Goal: Task Accomplishment & Management: Complete application form

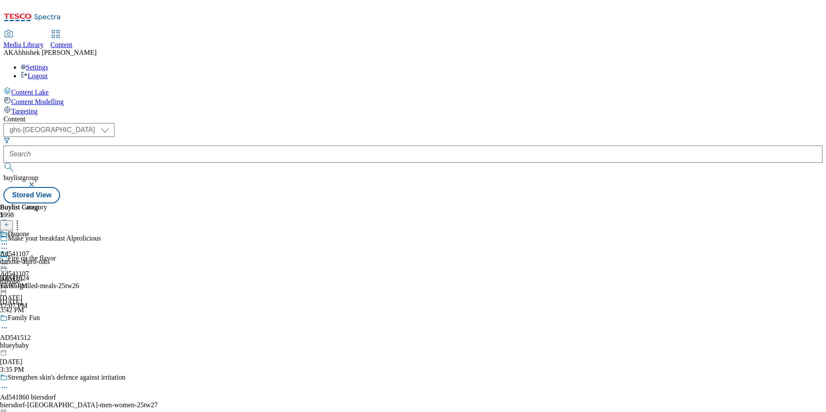
select select "ghs-[GEOGRAPHIC_DATA]"
click at [3, 163] on button "submit" at bounding box center [9, 167] width 12 height 9
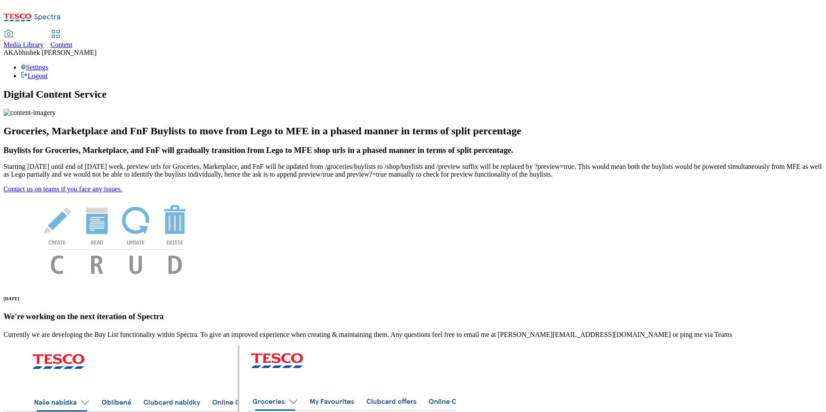
drag, startPoint x: 205, startPoint y: 14, endPoint x: 208, endPoint y: 21, distance: 7.0
click at [73, 41] on span "Content" at bounding box center [62, 44] width 22 height 7
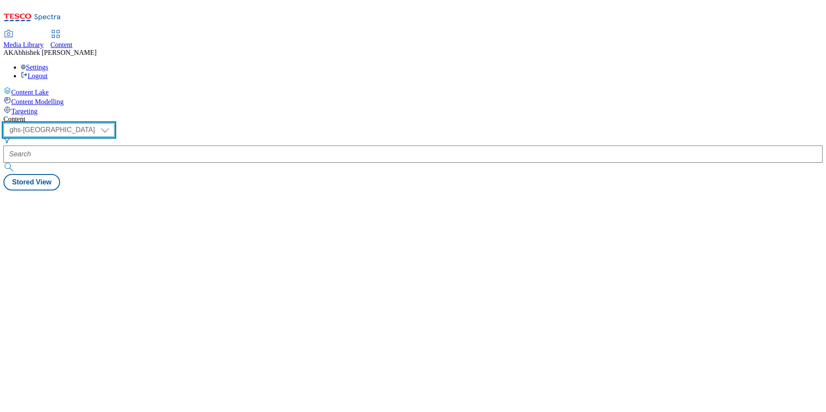
click at [114, 123] on select "ghs-roi ghs-[GEOGRAPHIC_DATA]" at bounding box center [58, 130] width 111 height 14
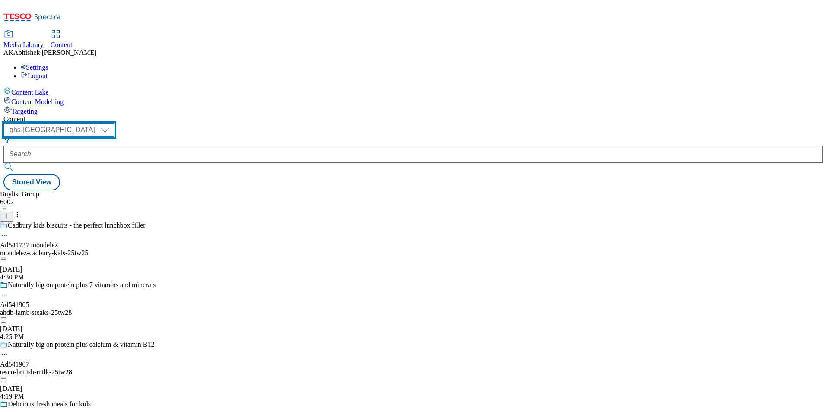
select select "ghs-roi"
click at [112, 123] on select "ghs-roi ghs-[GEOGRAPHIC_DATA]" at bounding box center [58, 130] width 111 height 14
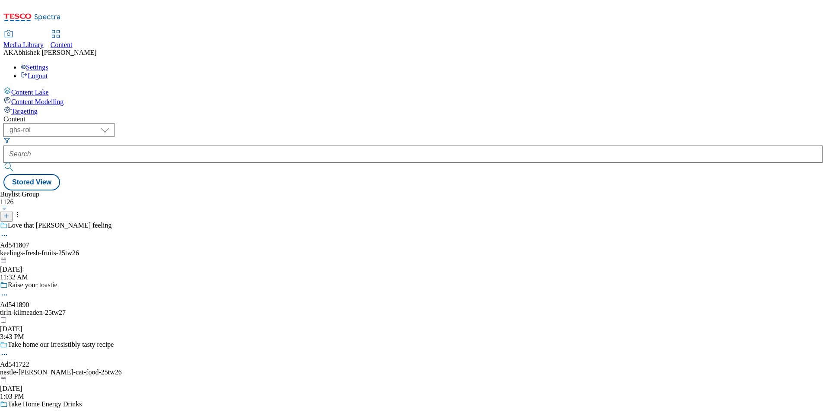
click at [10, 213] on icon at bounding box center [6, 216] width 6 height 6
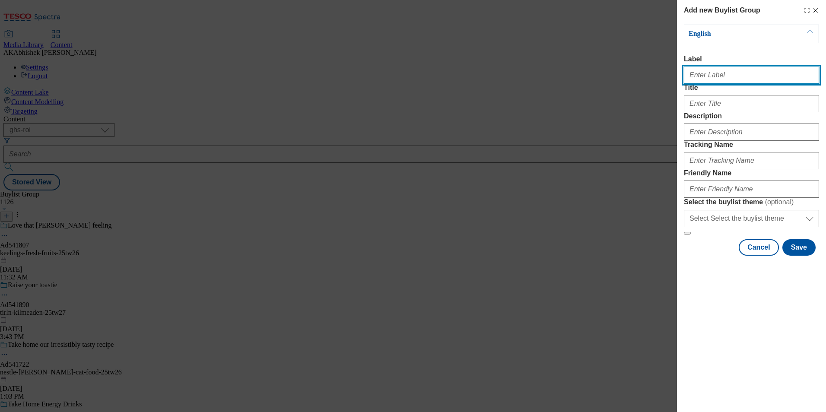
click at [692, 79] on input "Label" at bounding box center [751, 75] width 135 height 17
paste input "541896"
type input "Ad541896"
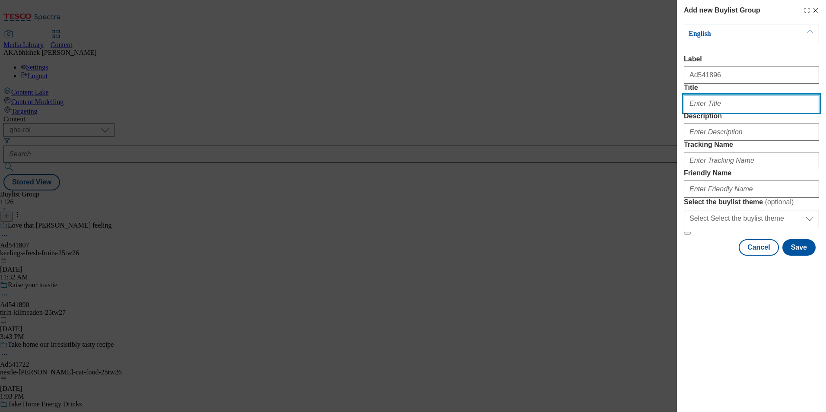
click at [735, 112] on input "Title" at bounding box center [751, 103] width 135 height 17
type input "S"
click at [718, 112] on input "Cruc" at bounding box center [751, 103] width 135 height 17
type input "Crunch & Fizz"
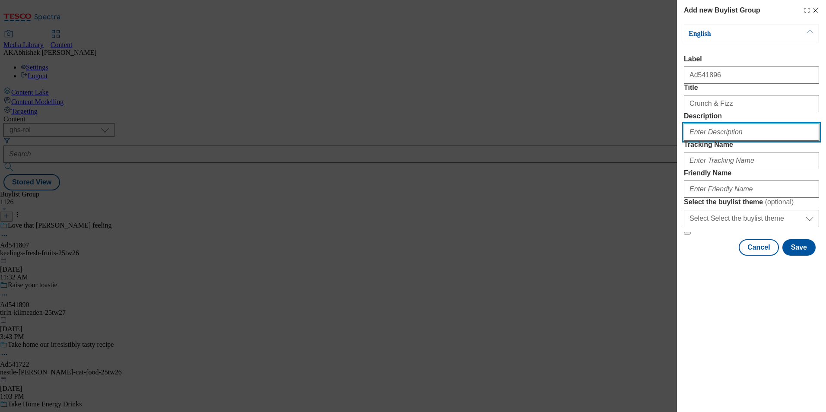
click at [738, 141] on input "Description" at bounding box center [751, 132] width 135 height 17
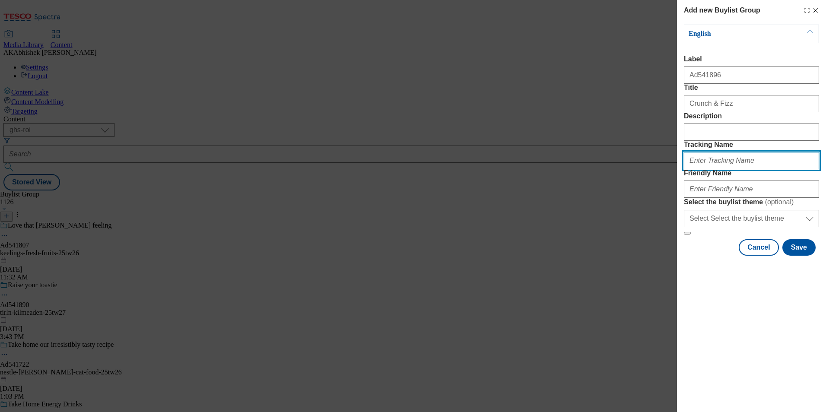
click at [743, 169] on input "Tracking Name" at bounding box center [751, 160] width 135 height 17
paste input "541896"
type input "541896"
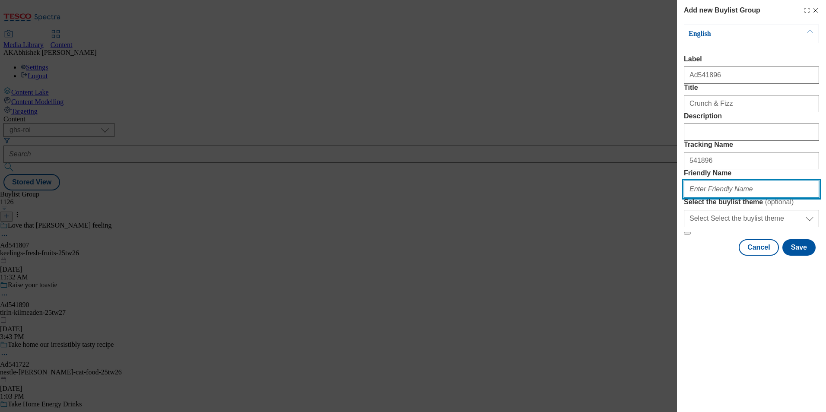
drag, startPoint x: 724, startPoint y: 246, endPoint x: 757, endPoint y: 252, distance: 34.2
click at [724, 198] on input "Friendly Name" at bounding box center [751, 189] width 135 height 17
paste input "541896"
type input "541896"
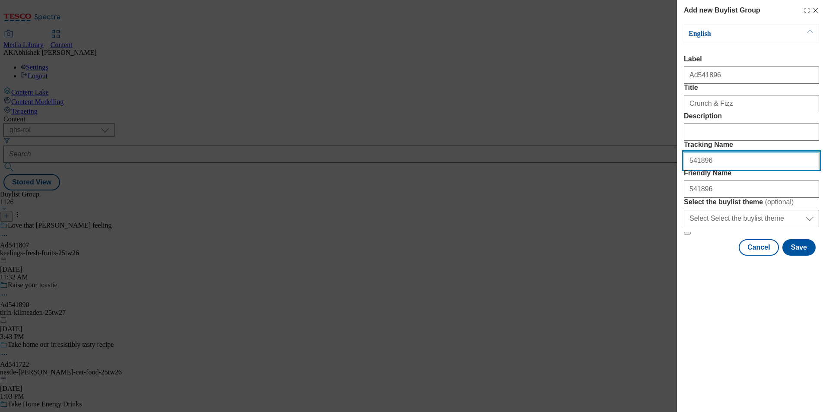
click at [690, 169] on input "541896" at bounding box center [751, 160] width 135 height 17
type input "DH_AD541896"
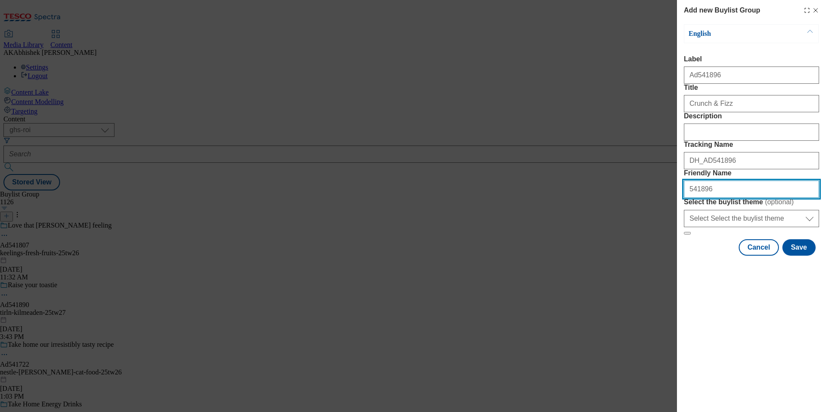
drag, startPoint x: 722, startPoint y: 250, endPoint x: 620, endPoint y: 241, distance: 102.4
click at [622, 241] on div "Add new Buylist Group English Label Ad541896 Title Crunch & Fizz Description Tr…" at bounding box center [413, 206] width 826 height 412
drag, startPoint x: 765, startPoint y: 251, endPoint x: 608, endPoint y: 254, distance: 157.3
click at [610, 254] on div "Add new Buylist Group English Label Ad541896 Title Crunch & Fizz Description Tr…" at bounding box center [413, 206] width 826 height 412
type input "pepsico-doritos-25tw26"
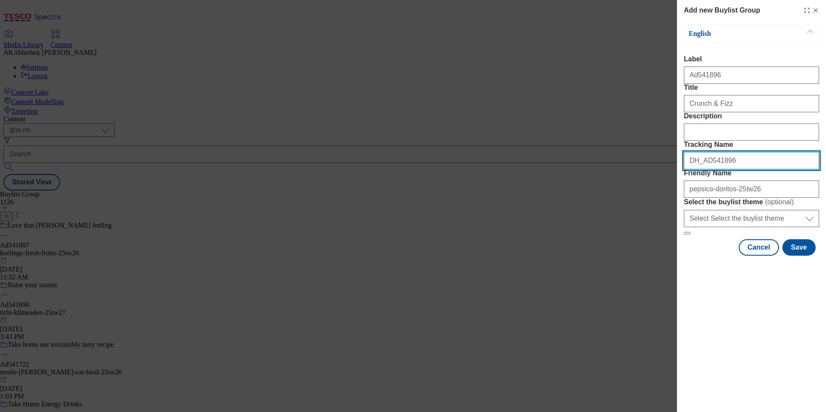
drag, startPoint x: 730, startPoint y: 207, endPoint x: 601, endPoint y: 206, distance: 129.6
click at [606, 206] on div "Add new Buylist Group English Label Ad541896 Title Crunch & Fizz Description Tr…" at bounding box center [413, 206] width 826 height 412
click at [810, 256] on button "Save" at bounding box center [798, 247] width 33 height 16
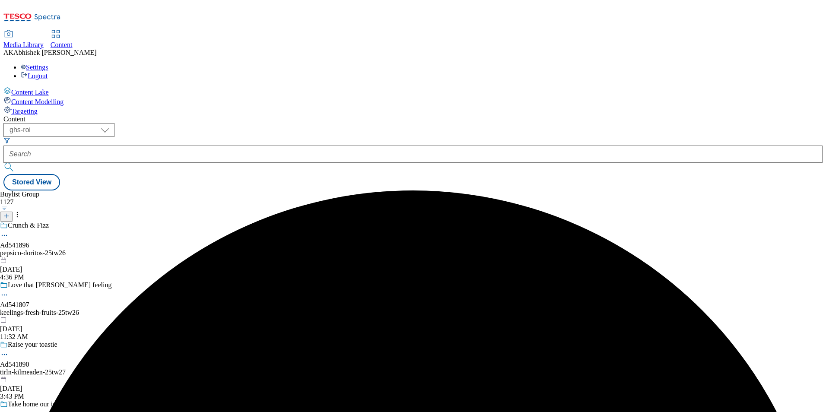
click at [122, 249] on div "pepsico-doritos-25tw26" at bounding box center [61, 253] width 122 height 8
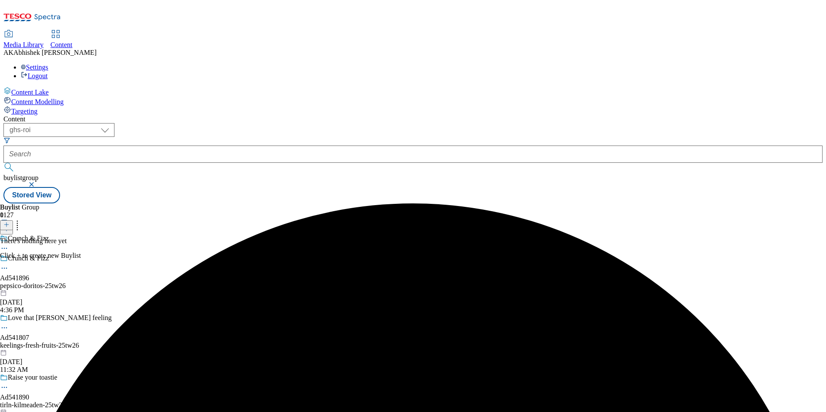
click at [13, 220] on button at bounding box center [6, 225] width 13 height 10
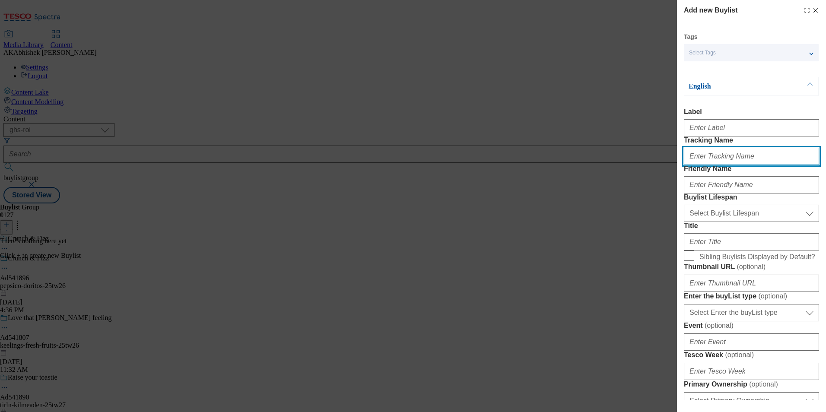
click at [715, 165] on input "Tracking Name" at bounding box center [751, 156] width 135 height 17
paste input "DH_AD541896"
click at [705, 165] on input "DH_AD541896" at bounding box center [751, 156] width 135 height 17
type input "DH_AD541896"
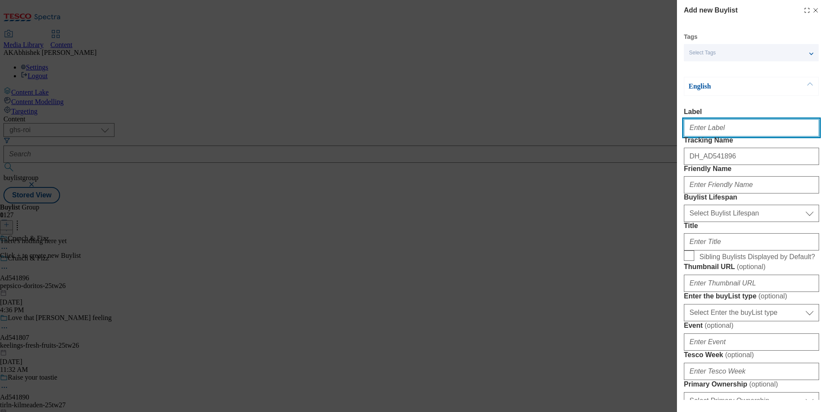
click at [717, 133] on input "Label" at bounding box center [751, 127] width 135 height 17
paste input "541896"
type input "Ad541896"
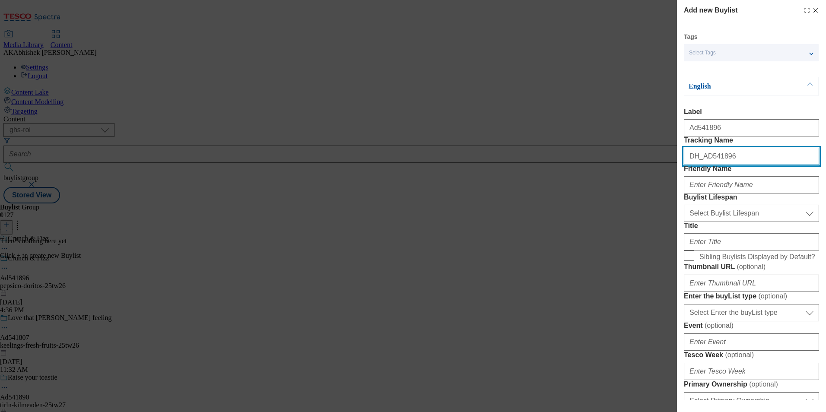
click at [800, 165] on input "DH_AD541896" at bounding box center [751, 156] width 135 height 17
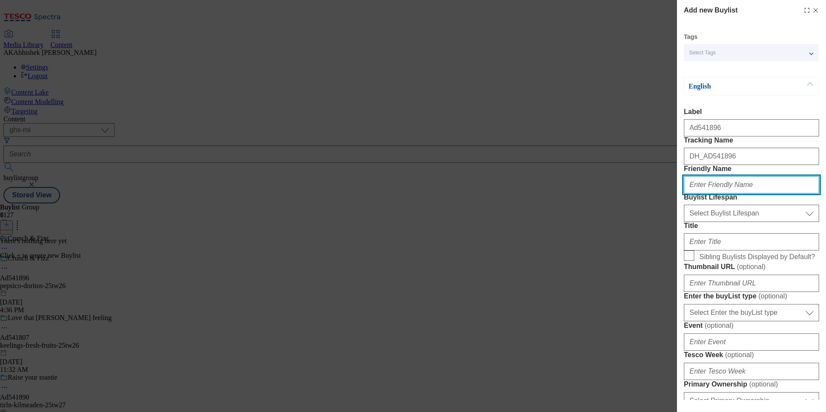
click at [771, 194] on input "Friendly Name" at bounding box center [751, 184] width 135 height 17
paste input "pepsico"
type input "pepsico"
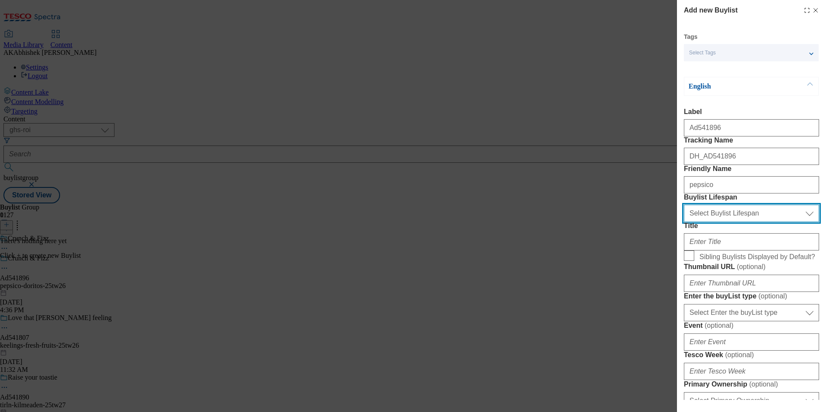
click at [740, 222] on select "Select Buylist Lifespan evergreen seasonal tactical" at bounding box center [751, 213] width 135 height 17
select select "tactical"
click at [684, 222] on select "Select Buylist Lifespan evergreen seasonal tactical" at bounding box center [751, 213] width 135 height 17
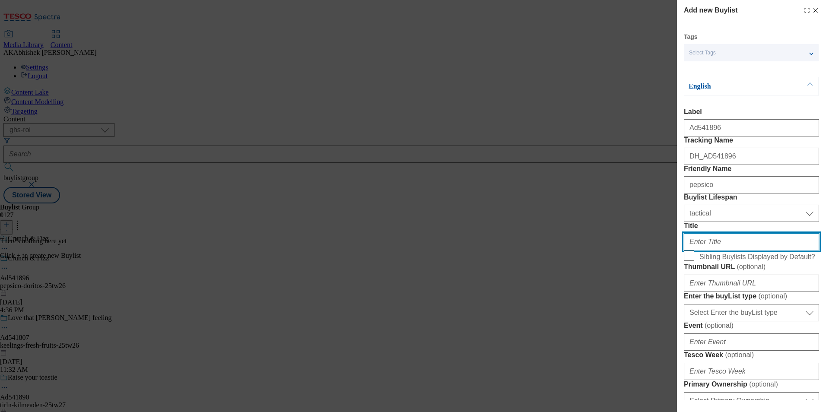
click at [732, 251] on input "Title" at bounding box center [751, 241] width 135 height 17
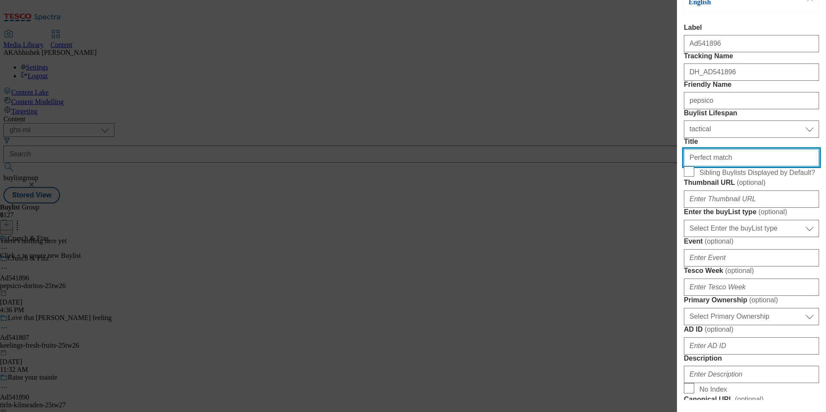
scroll to position [86, 0]
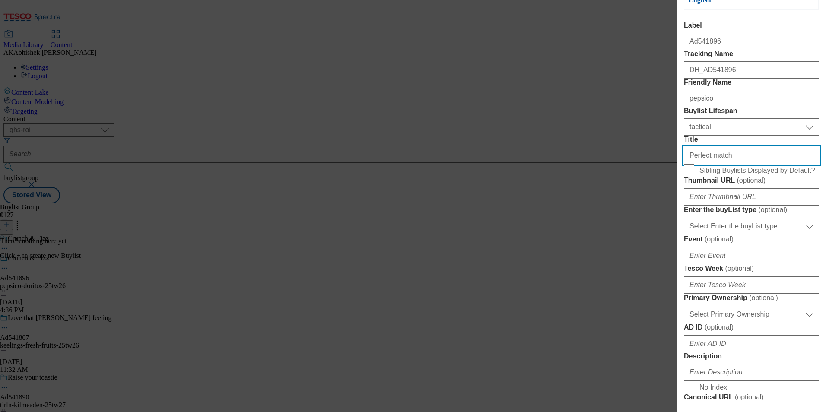
type input "Perfect match"
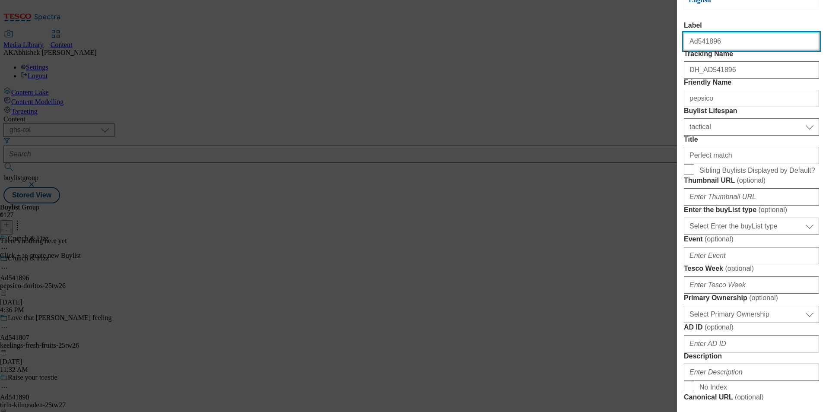
drag, startPoint x: 716, startPoint y: 44, endPoint x: 697, endPoint y: 45, distance: 19.0
click at [695, 45] on input "Ad541896" at bounding box center [751, 41] width 135 height 17
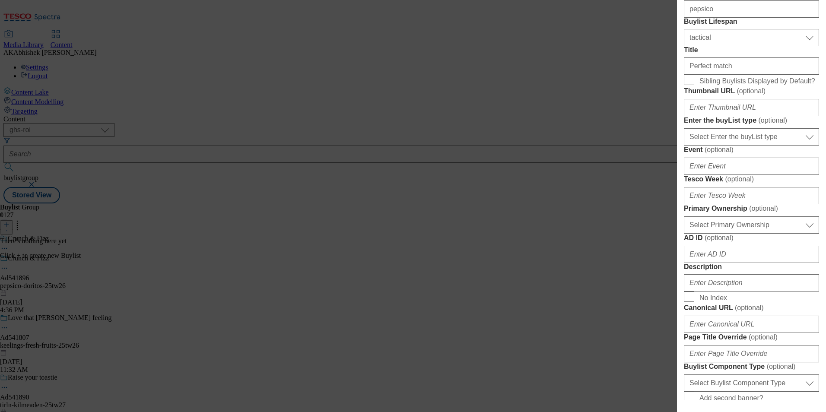
scroll to position [346, 0]
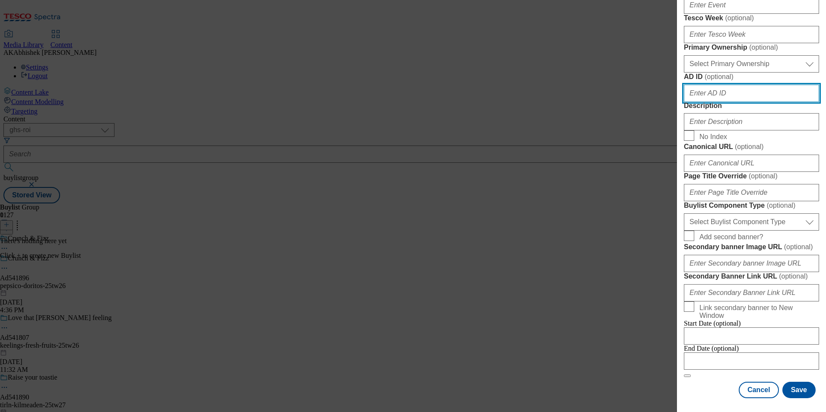
click at [734, 102] on input "AD ID ( optional )" at bounding box center [751, 93] width 135 height 17
paste input "541896"
type input "541896"
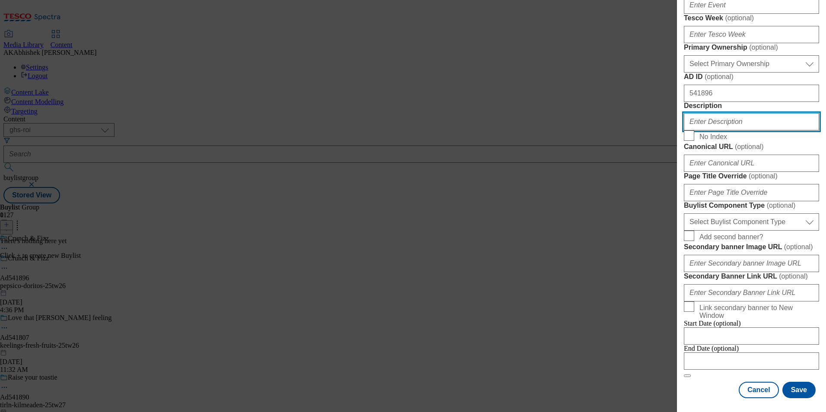
click at [737, 130] on input "Description" at bounding box center [751, 121] width 135 height 17
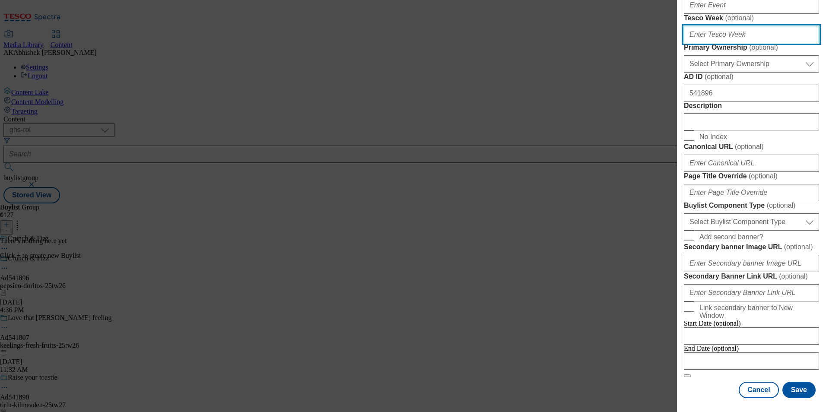
click at [709, 43] on input "Tesco Week ( optional )" at bounding box center [751, 34] width 135 height 17
type input "26"
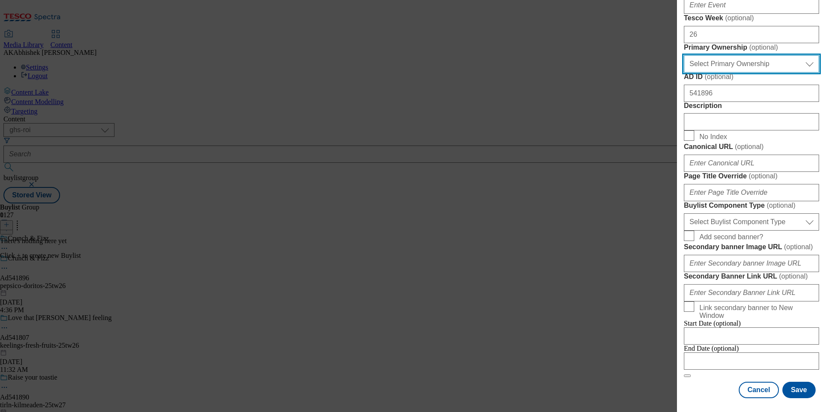
click at [741, 71] on select "Select Primary Ownership [PERSON_NAME]" at bounding box center [751, 63] width 135 height 17
select select "dunnhumby"
click at [684, 60] on select "Select Primary Ownership [PERSON_NAME]" at bounding box center [751, 63] width 135 height 17
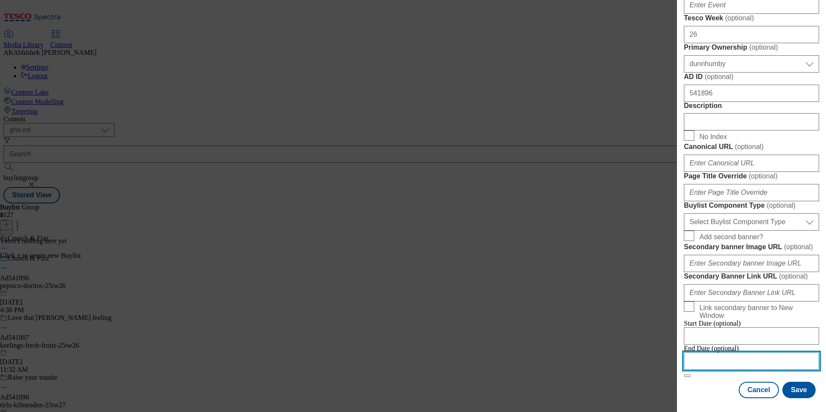
click at [758, 362] on input "Modal" at bounding box center [751, 361] width 135 height 17
select select "2025"
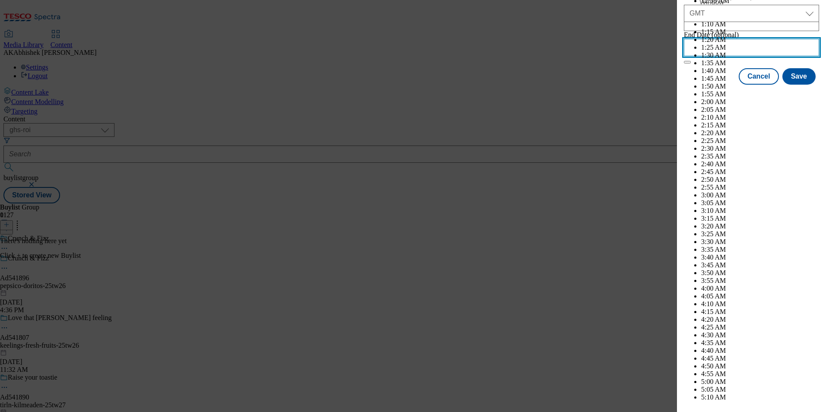
scroll to position [3175, 0]
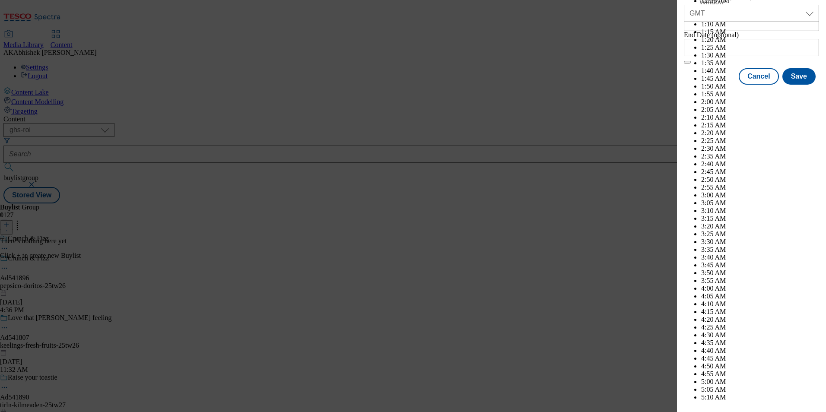
select select "November"
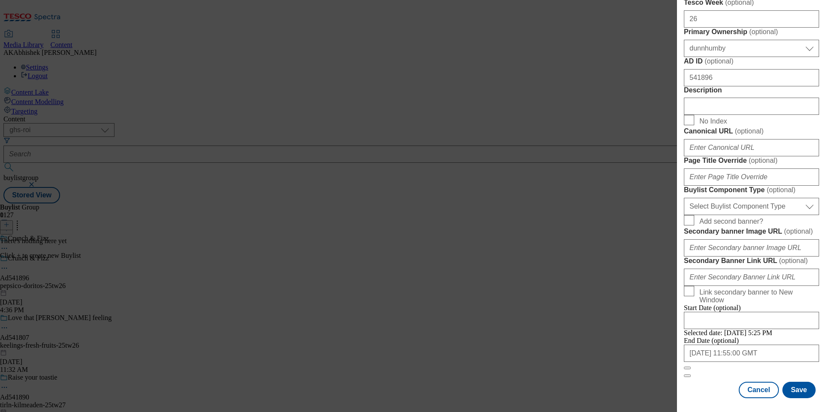
click at [796, 400] on div "Modal" at bounding box center [751, 406] width 149 height 12
click at [795, 384] on button "Save" at bounding box center [798, 390] width 33 height 16
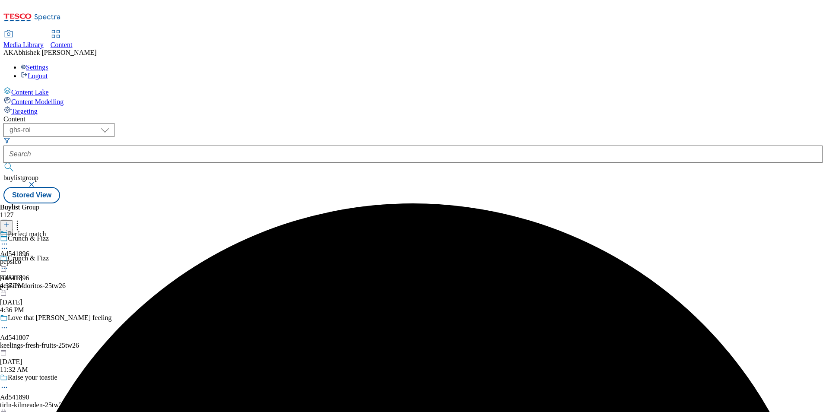
click at [46, 258] on div "pepsico" at bounding box center [23, 262] width 46 height 8
click at [10, 222] on icon at bounding box center [6, 225] width 6 height 6
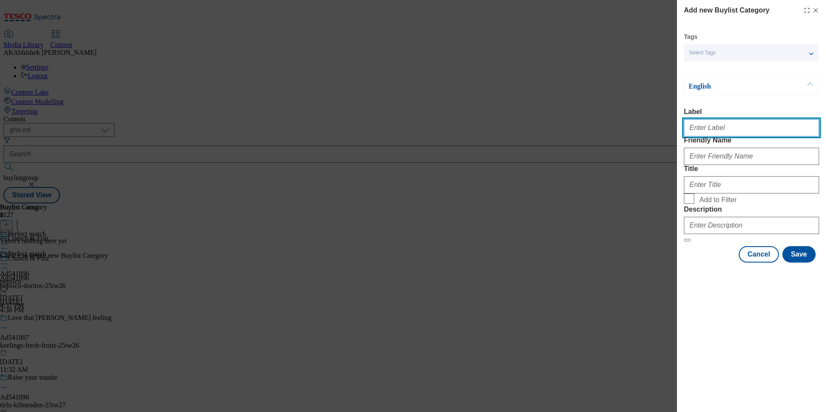
click at [718, 130] on input "Label" at bounding box center [751, 127] width 135 height 17
type input "a"
paste input "541896"
type input "Ad541896"
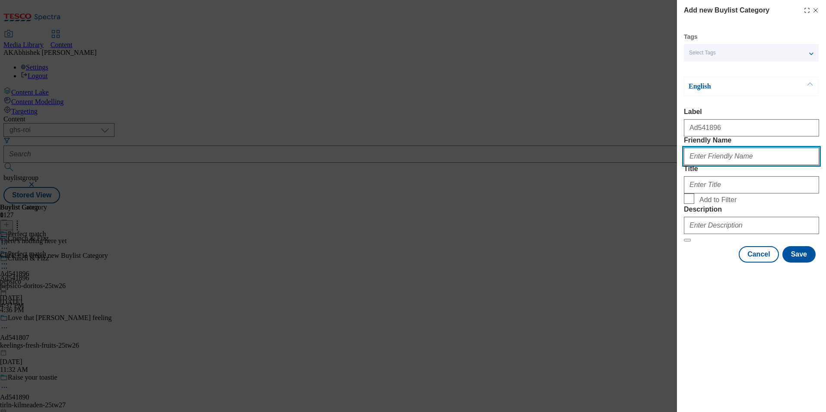
paste input "pepsico-doritos"
type input "pepsico-doritos"
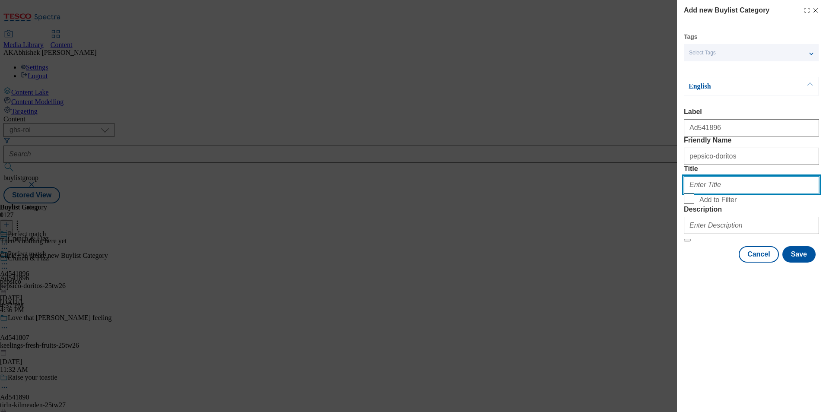
drag, startPoint x: 730, startPoint y: 214, endPoint x: 759, endPoint y: 223, distance: 29.9
click at [730, 194] on input "Title" at bounding box center [751, 184] width 135 height 17
type input "PepsiCo"
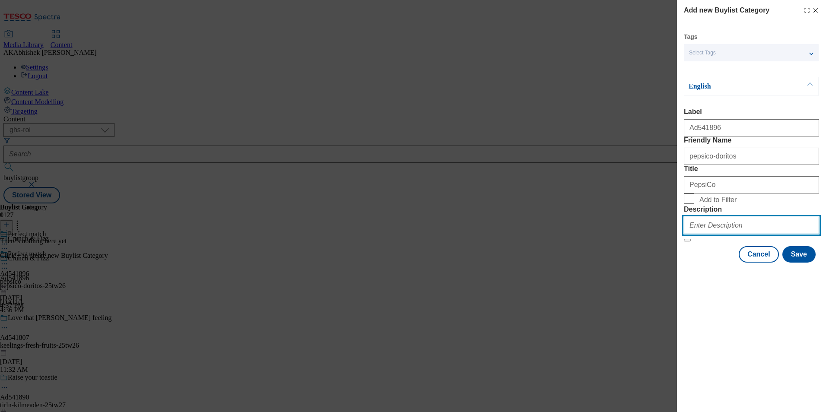
click at [759, 234] on input "Description" at bounding box center [751, 225] width 135 height 17
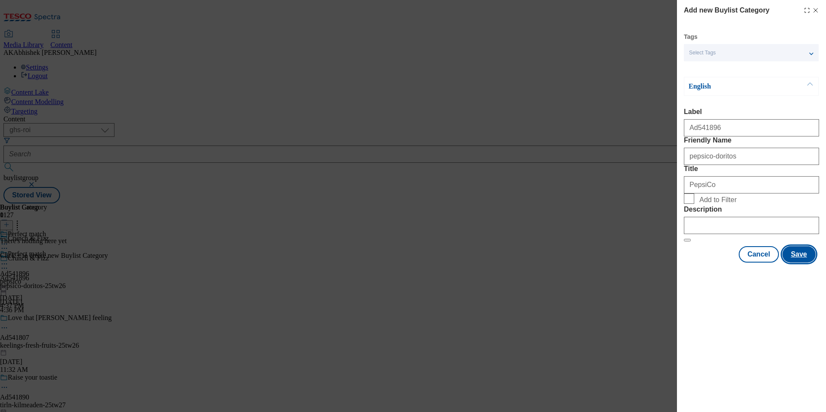
click at [805, 263] on button "Save" at bounding box center [798, 254] width 33 height 16
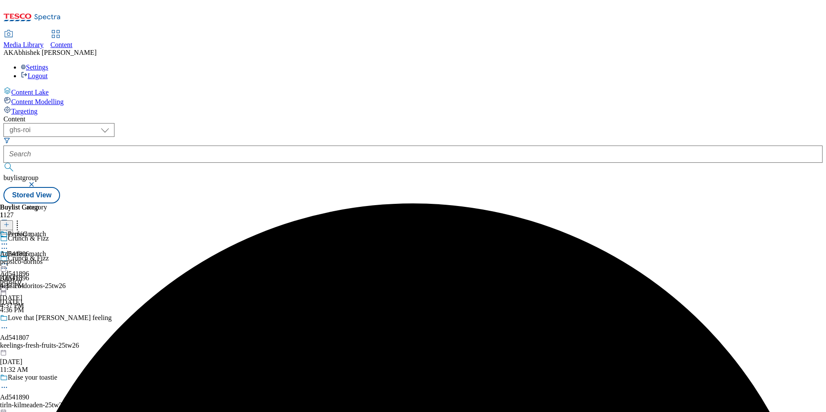
click at [47, 258] on div "pepsico-doritos" at bounding box center [23, 262] width 47 height 8
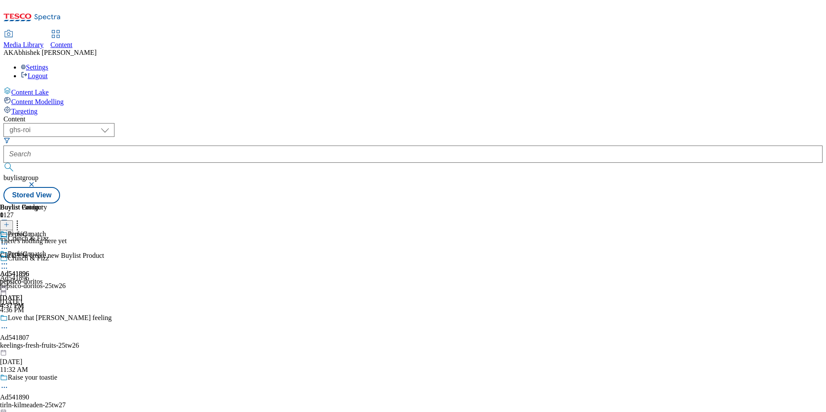
click at [10, 222] on icon at bounding box center [6, 225] width 6 height 6
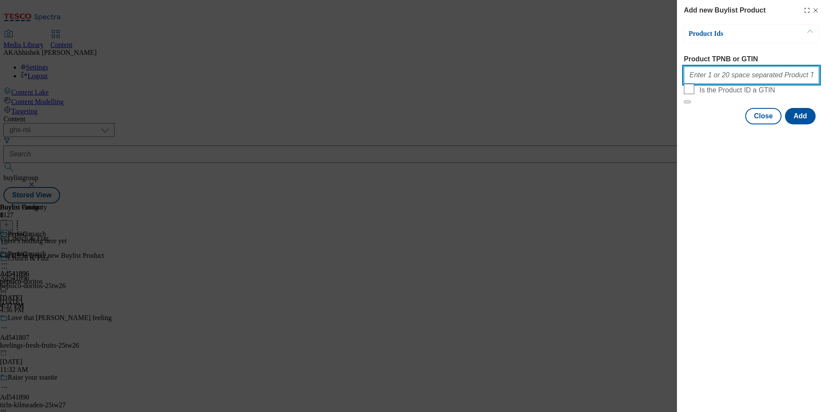
click at [713, 73] on input "Product TPNB or GTIN" at bounding box center [751, 75] width 135 height 17
paste input "92746878 92746072 93768234 93881583 93890612"
type input "92746878 92746072 93768234 93881583 93890612"
click at [803, 124] on button "Add" at bounding box center [800, 116] width 31 height 16
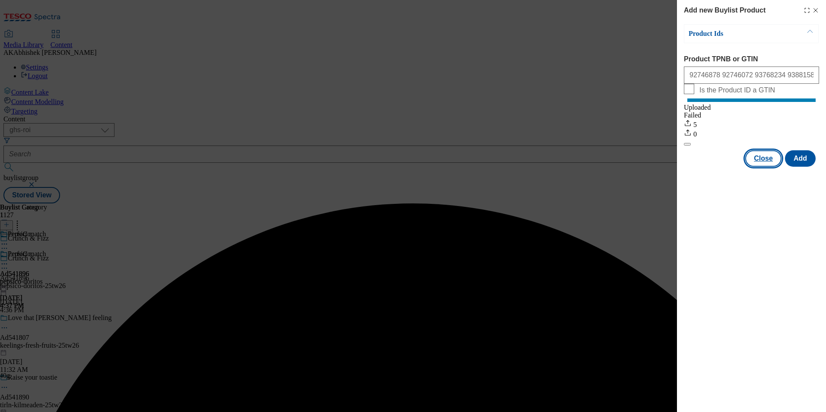
click at [764, 164] on button "Close" at bounding box center [763, 158] width 36 height 16
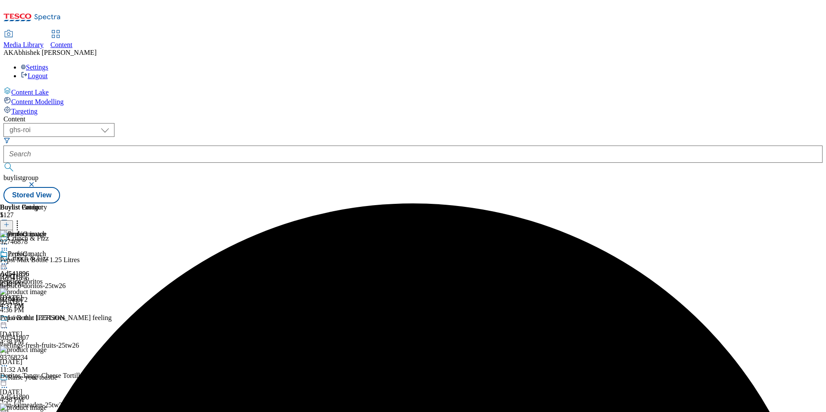
click at [9, 260] on icon at bounding box center [4, 264] width 9 height 9
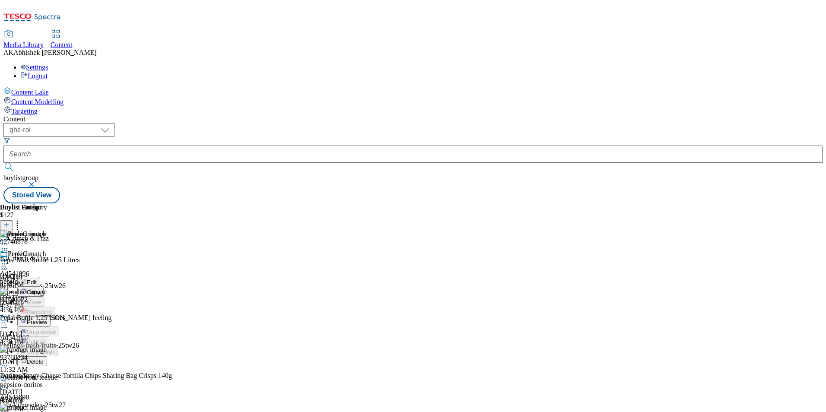
click at [47, 319] on span "Preview" at bounding box center [37, 322] width 20 height 6
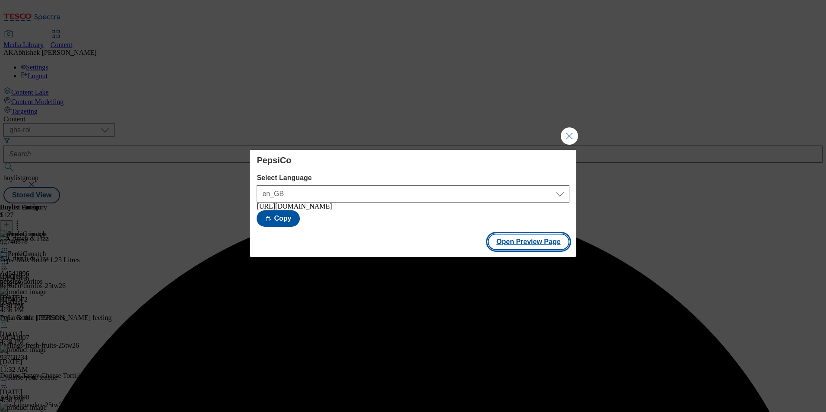
click at [551, 244] on button "Open Preview Page" at bounding box center [529, 242] width 82 height 16
click at [572, 132] on button "Close Modal" at bounding box center [569, 135] width 17 height 17
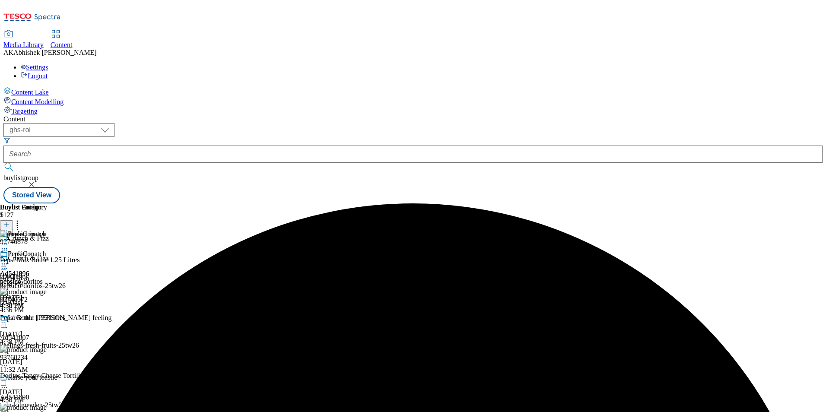
click at [5, 264] on circle at bounding box center [4, 264] width 1 height 1
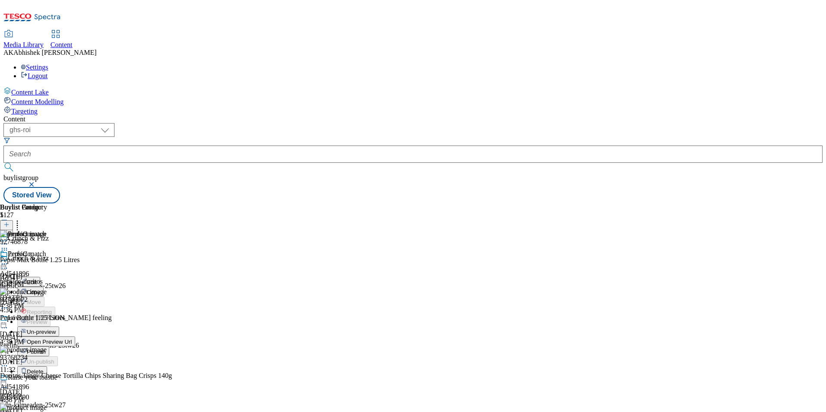
click at [9, 264] on icon at bounding box center [4, 268] width 9 height 9
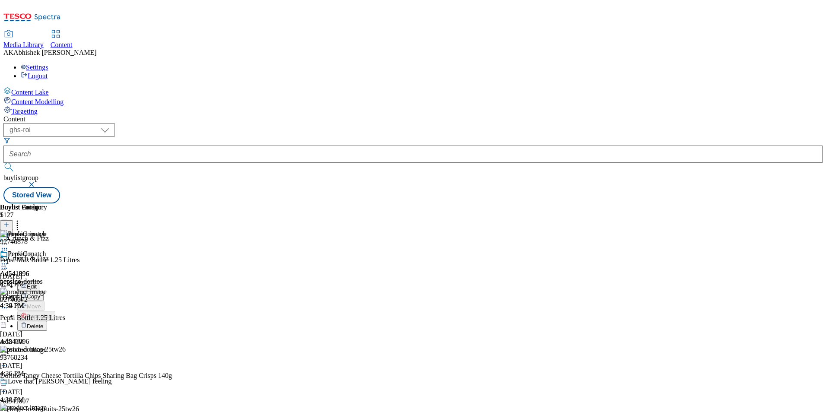
click at [37, 283] on span "Edit" at bounding box center [32, 286] width 10 height 6
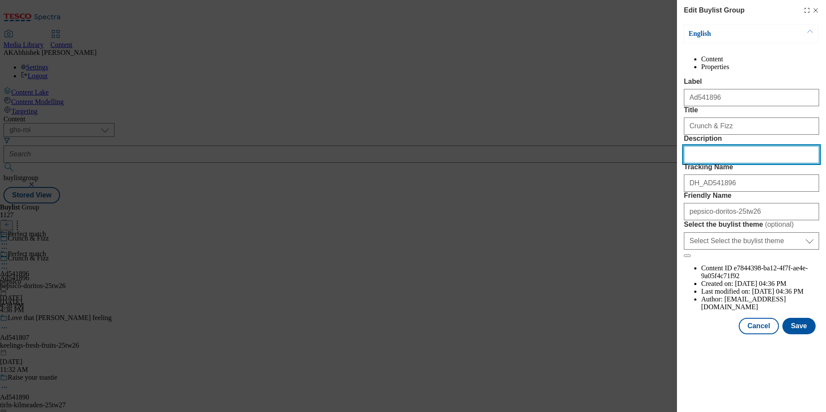
click at [721, 163] on input "Description" at bounding box center [751, 154] width 135 height 17
paste input "Pepsi Max Zero Sugar Cola Bottle 1.25L"
type input "Pepsi Max Zero Sugar Cola Bottle 1.25L"
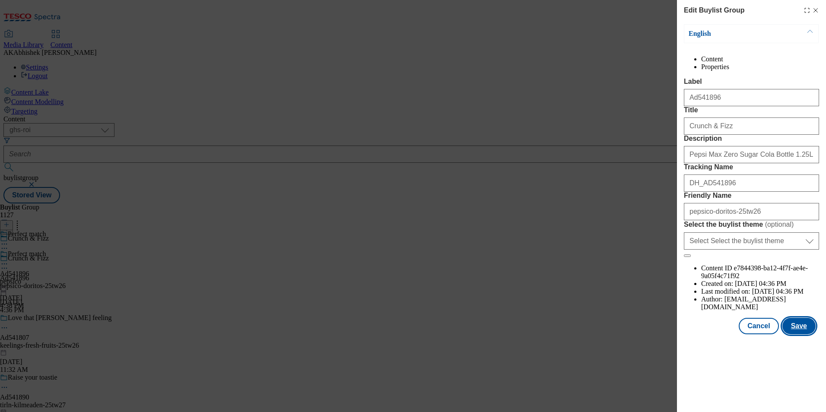
click at [807, 334] on button "Save" at bounding box center [798, 326] width 33 height 16
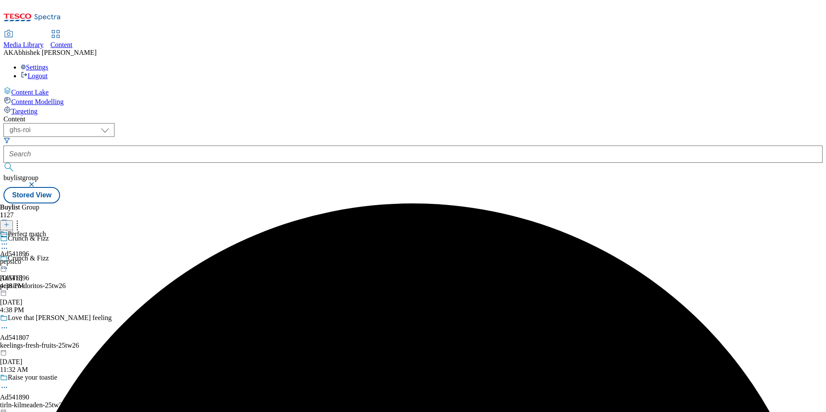
click at [9, 240] on icon at bounding box center [4, 244] width 9 height 9
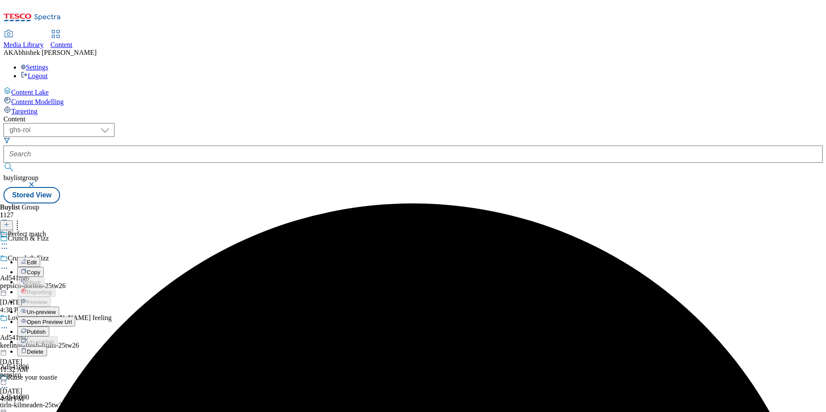
click at [37, 259] on span "Edit" at bounding box center [32, 262] width 10 height 6
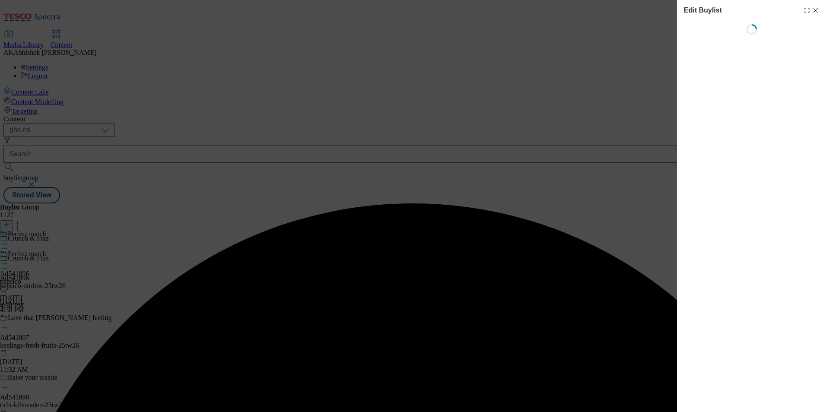
select select "tactical"
select select "dunnhumby"
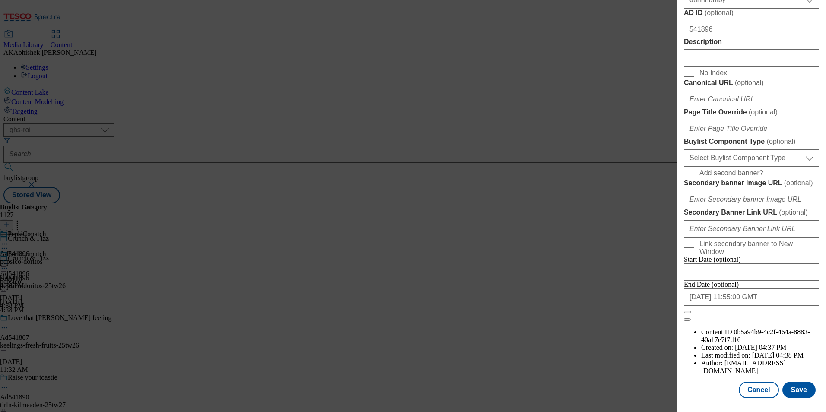
scroll to position [475, 0]
click at [712, 67] on input "Description" at bounding box center [751, 57] width 135 height 17
paste input "Pepsi Max Zero Sugar Cola Bottle 1.25L"
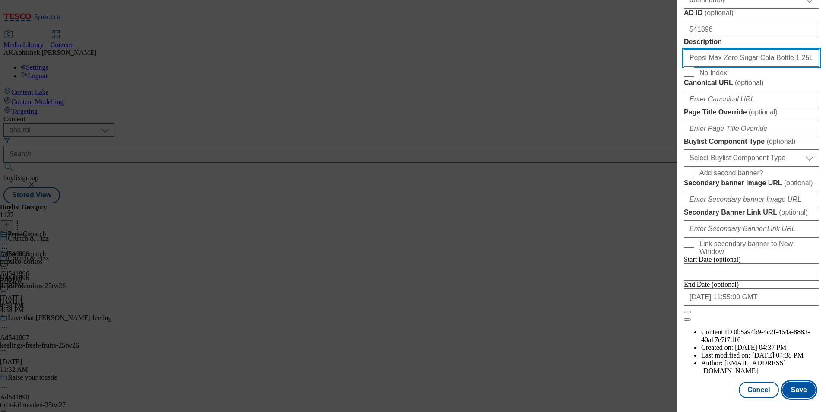
type input "Pepsi Max Zero Sugar Cola Bottle 1.25L"
click at [800, 391] on button "Save" at bounding box center [798, 390] width 33 height 16
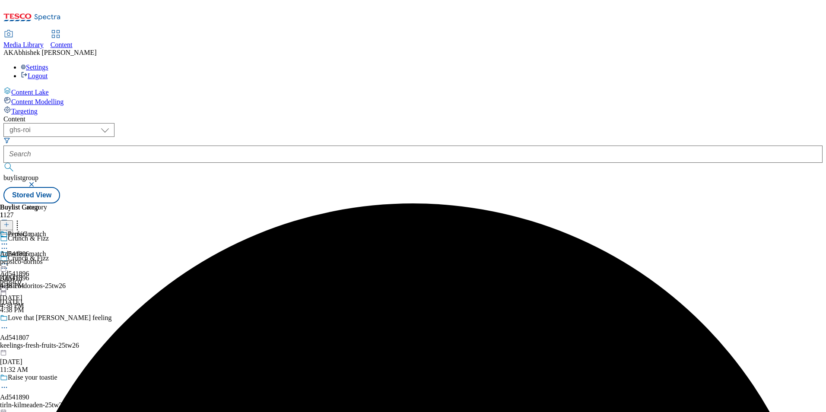
click at [9, 240] on icon at bounding box center [4, 244] width 9 height 9
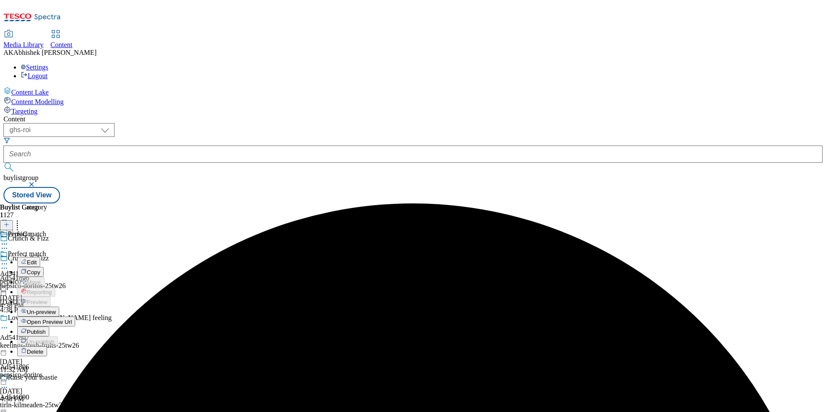
click at [37, 259] on span "Edit" at bounding box center [32, 262] width 10 height 6
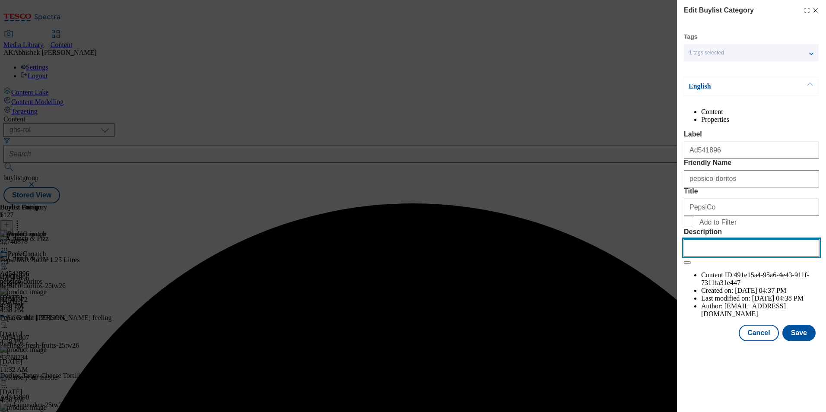
click at [745, 257] on input "Description" at bounding box center [751, 247] width 135 height 17
paste input "Pepsi Max Zero Sugar Cola Bottle 1.25L"
type input "Pepsi Max Zero Sugar Cola Bottle 1.25L"
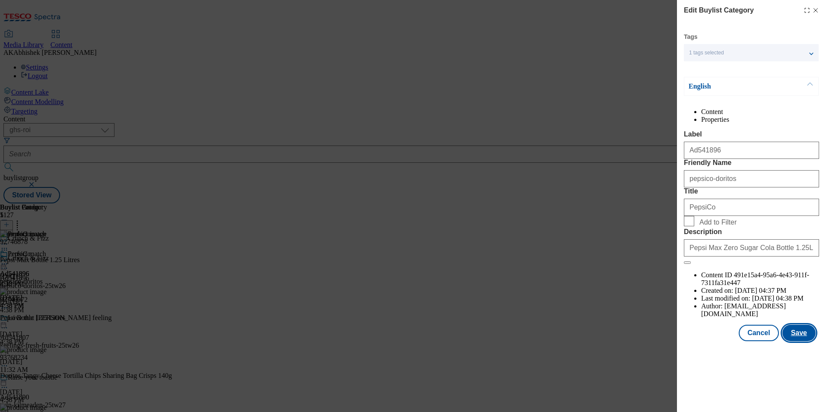
click at [804, 341] on button "Save" at bounding box center [798, 333] width 33 height 16
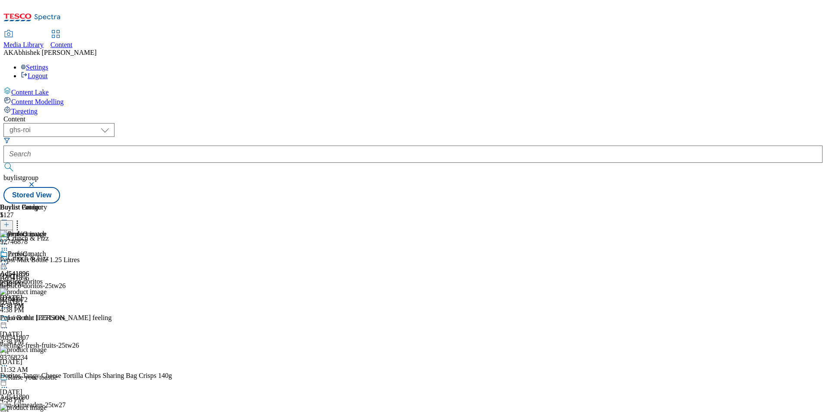
click at [7, 264] on circle at bounding box center [6, 264] width 1 height 1
click at [37, 279] on span "Edit" at bounding box center [32, 282] width 10 height 6
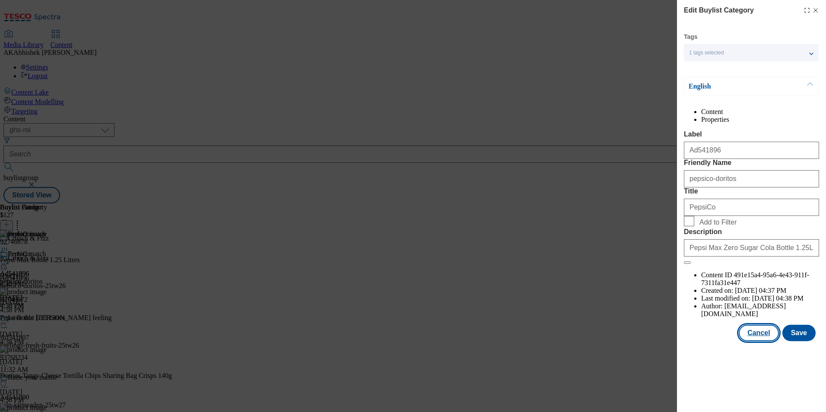
click at [763, 341] on button "Cancel" at bounding box center [759, 333] width 40 height 16
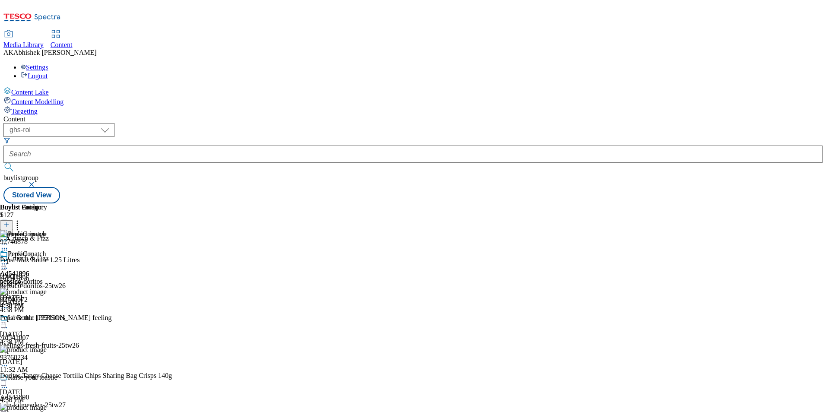
click at [9, 260] on icon at bounding box center [4, 264] width 9 height 9
click at [47, 319] on span "Preview" at bounding box center [37, 322] width 20 height 6
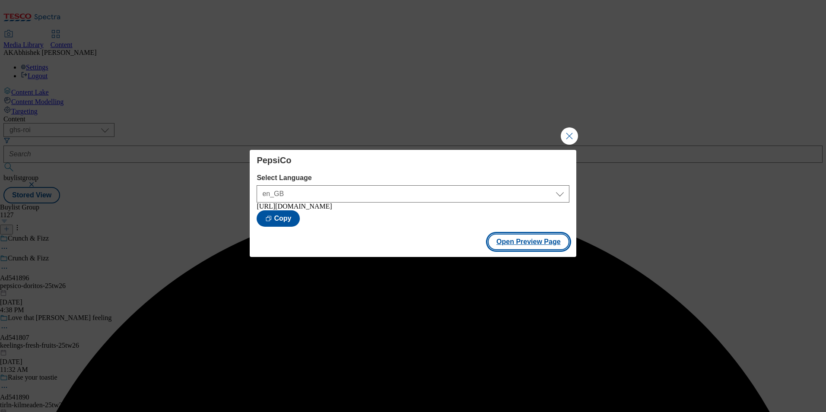
click at [511, 244] on button "Open Preview Page" at bounding box center [529, 242] width 82 height 16
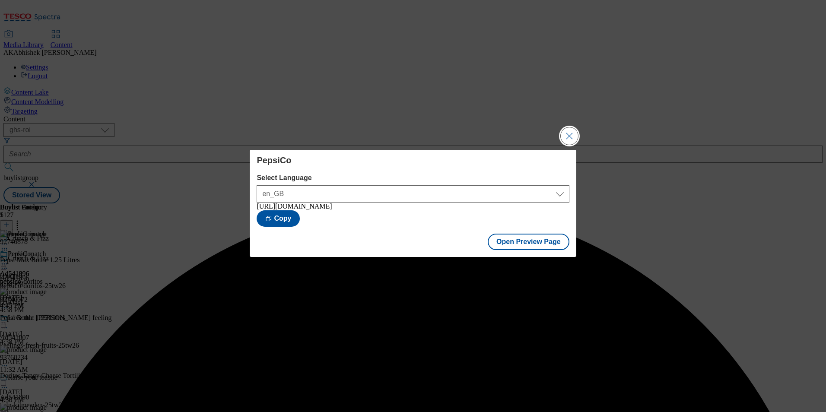
click at [568, 131] on button "Close Modal" at bounding box center [569, 135] width 17 height 17
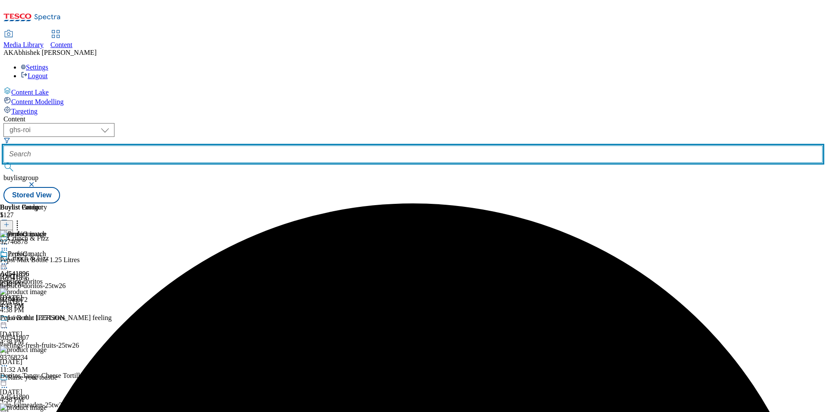
click at [236, 146] on input "text" at bounding box center [412, 154] width 819 height 17
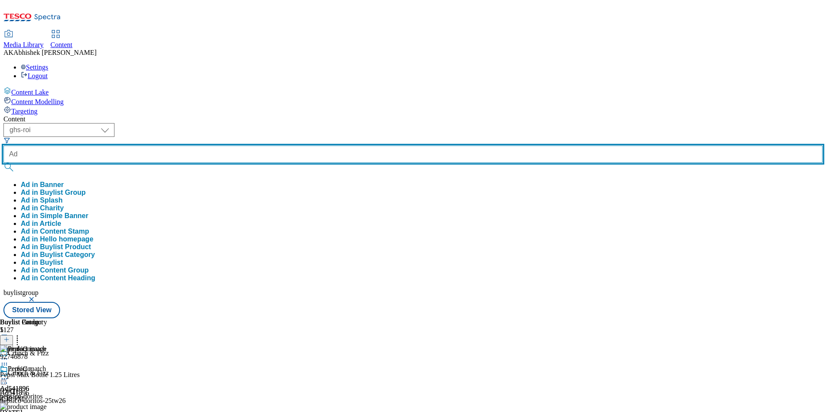
paste input "541718"
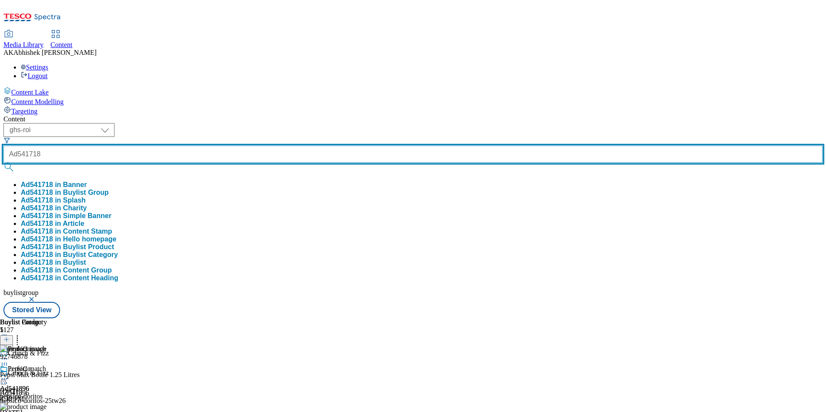
type input "Ad541718"
click at [3, 163] on button "submit" at bounding box center [9, 167] width 12 height 9
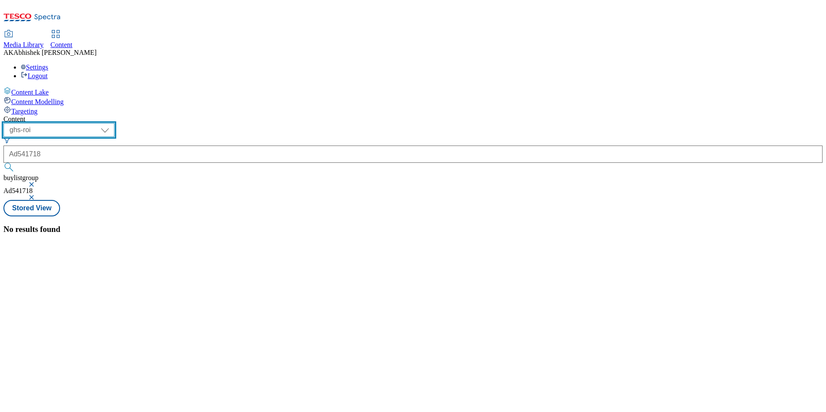
click at [114, 123] on select "ghs-roi ghs-[GEOGRAPHIC_DATA]" at bounding box center [58, 130] width 111 height 14
click at [112, 123] on select "ghs-roi ghs-[GEOGRAPHIC_DATA]" at bounding box center [58, 130] width 111 height 14
click at [114, 123] on select "ghs-roi ghs-[GEOGRAPHIC_DATA]" at bounding box center [58, 130] width 111 height 14
select select "ghs-[GEOGRAPHIC_DATA]"
click at [112, 123] on select "ghs-roi ghs-[GEOGRAPHIC_DATA]" at bounding box center [58, 130] width 111 height 14
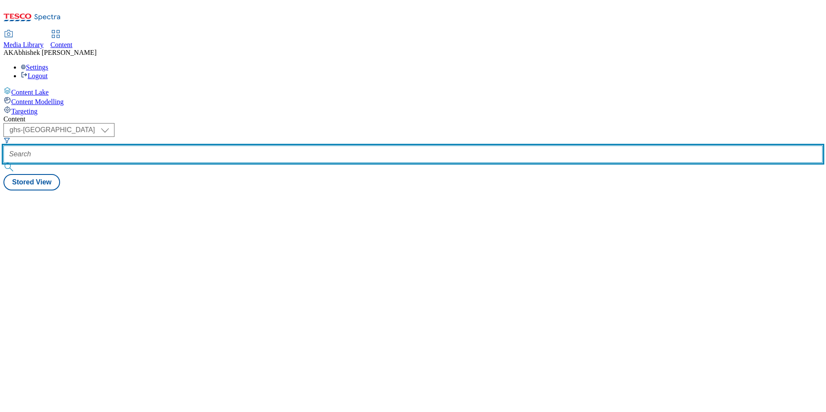
drag, startPoint x: 195, startPoint y: 63, endPoint x: 210, endPoint y: 66, distance: 15.3
click at [196, 146] on input "text" at bounding box center [412, 154] width 819 height 17
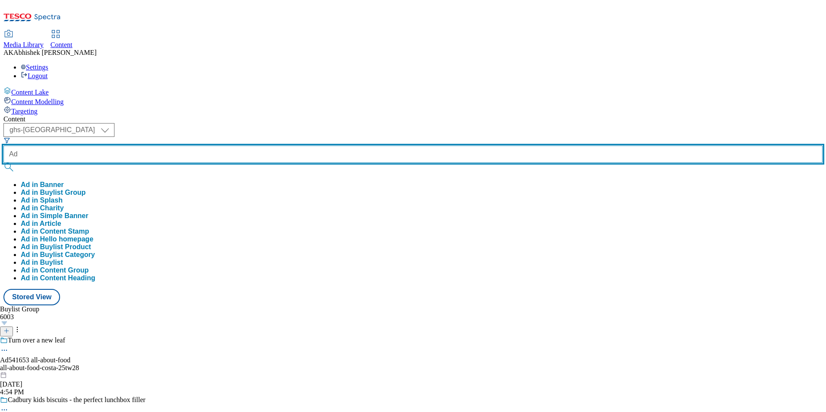
paste input "541718"
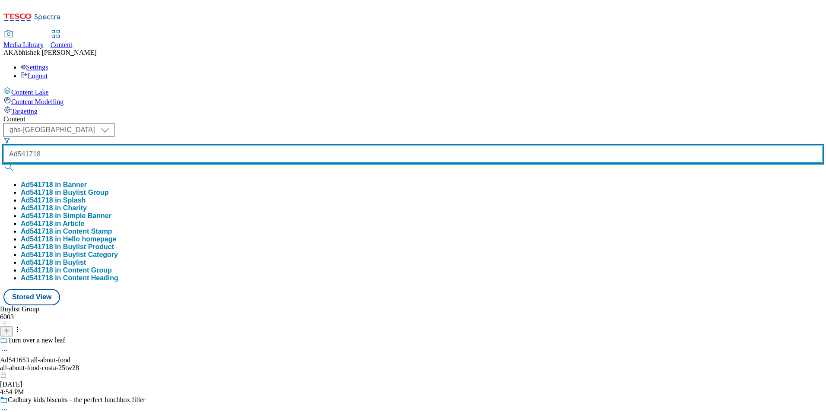
type input "Ad541718"
click at [3, 163] on button "submit" at bounding box center [9, 167] width 12 height 9
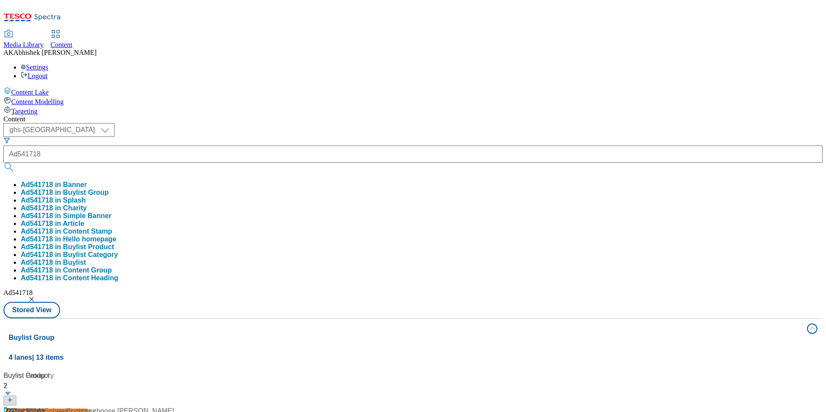
click at [351, 115] on div "Content" at bounding box center [412, 119] width 819 height 8
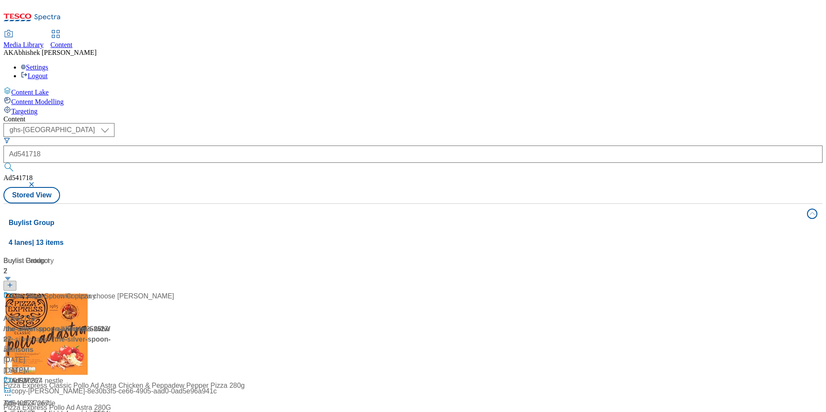
click at [111, 291] on div "Ad541718 / the-silver-spoon-allinsons-25tw27 / the-silver-spoon [DATE] 2:00 PM" at bounding box center [57, 333] width 108 height 85
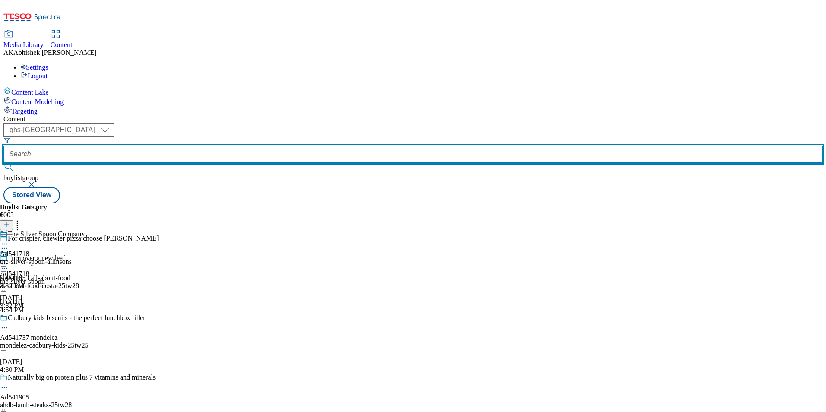
click at [212, 146] on input "text" at bounding box center [412, 154] width 819 height 17
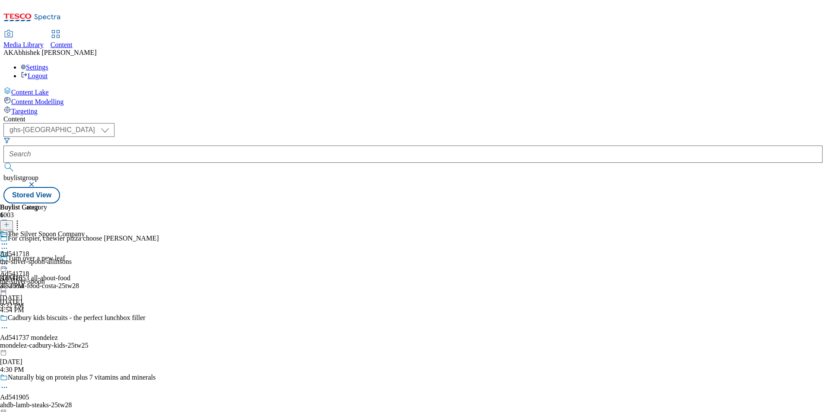
click at [9, 244] on icon at bounding box center [4, 248] width 9 height 9
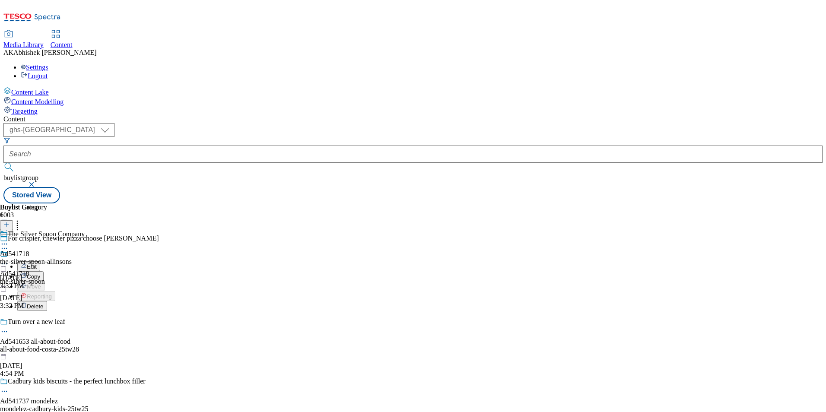
click at [40, 261] on button "Edit" at bounding box center [28, 266] width 23 height 10
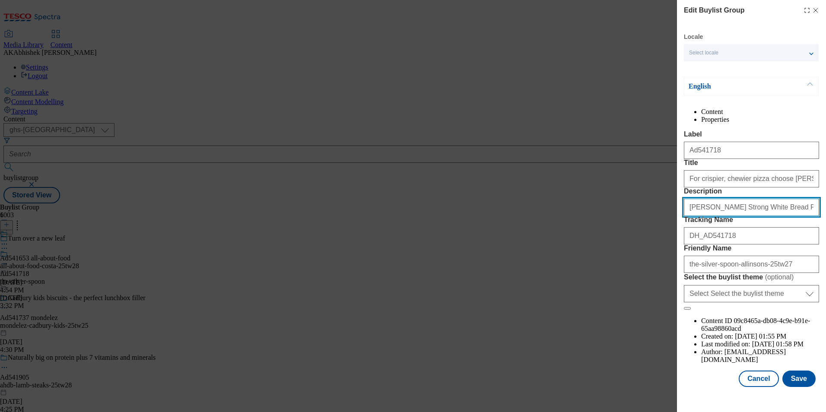
click at [787, 216] on input "[PERSON_NAME] Strong White Bread Flour 1Kg" at bounding box center [751, 207] width 135 height 17
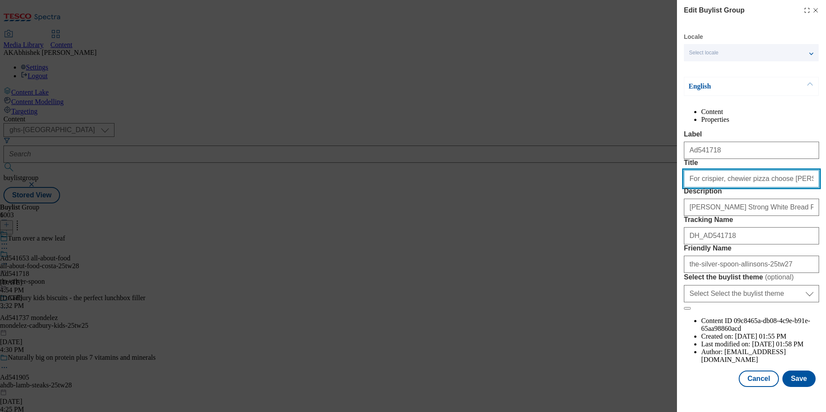
click at [793, 187] on input "For crispier, chewier pizza choose [PERSON_NAME]" at bounding box center [751, 178] width 135 height 17
paste input "bases choose [PERSON_NAME]'"
type input "For crispier, chewier pizza bases choose [PERSON_NAME]"
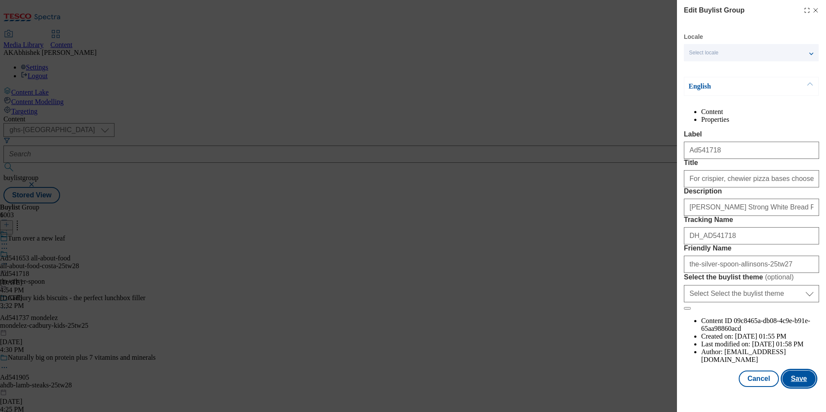
click at [787, 387] on button "Save" at bounding box center [798, 379] width 33 height 16
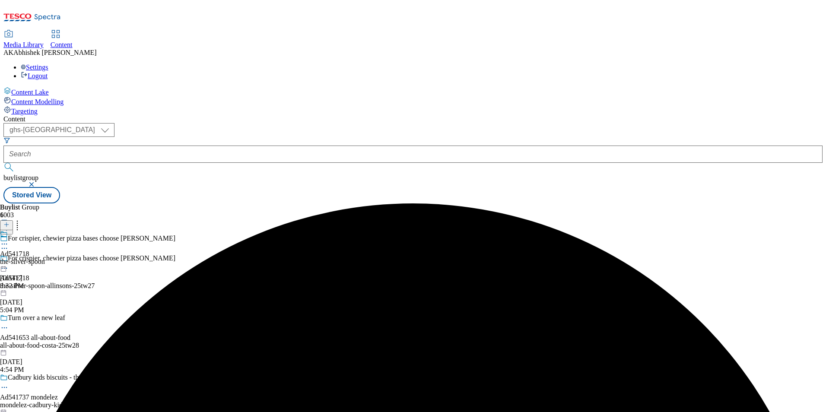
click at [9, 240] on icon at bounding box center [4, 244] width 9 height 9
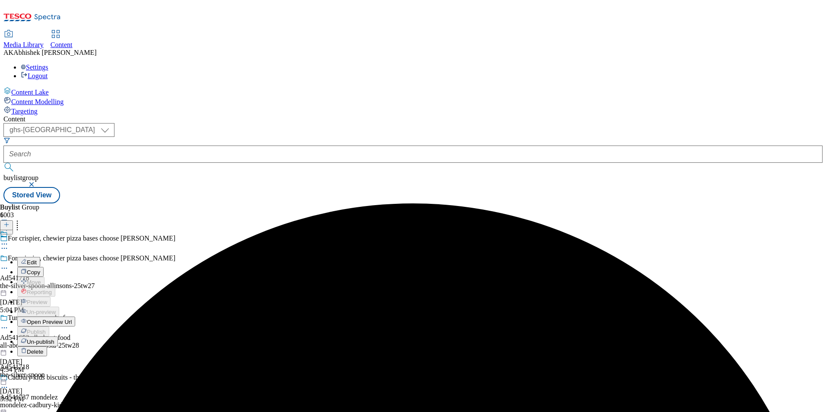
click at [37, 259] on span "Edit" at bounding box center [32, 262] width 10 height 6
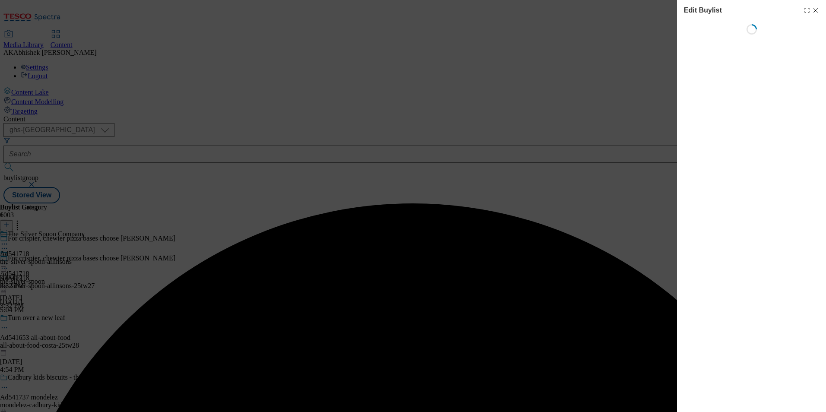
select select "tactical"
select select "supplier funded short term 1-3 weeks"
select select "dunnhumby"
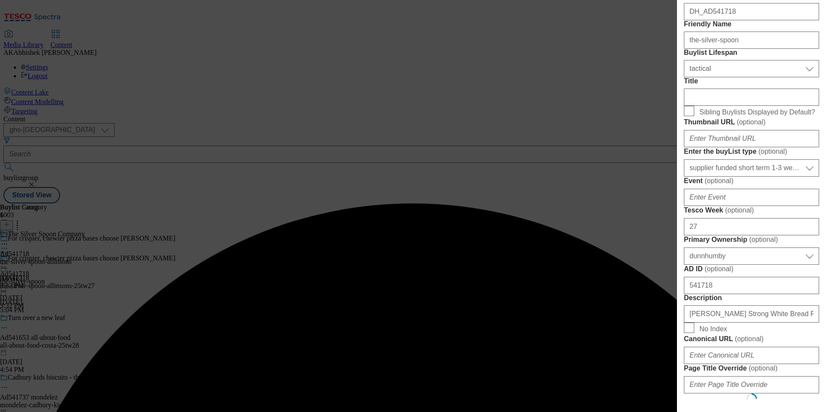
select select "Banner"
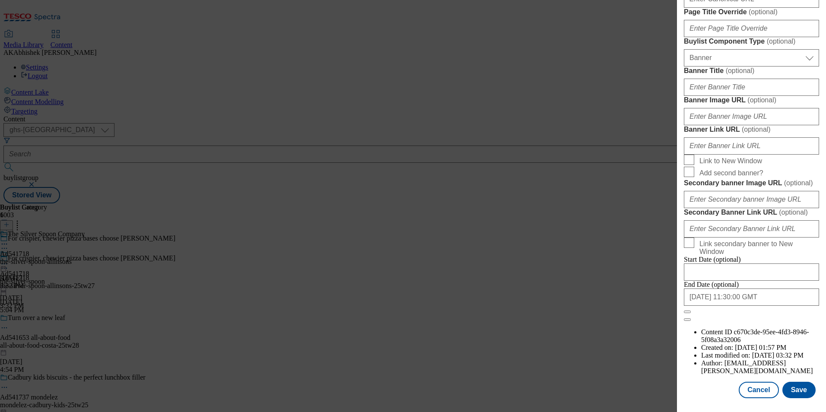
scroll to position [890, 0]
click at [787, 390] on button "Save" at bounding box center [798, 390] width 33 height 16
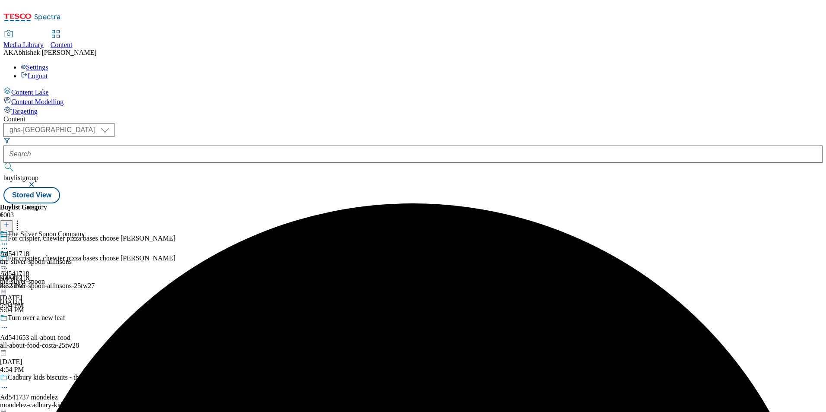
click at [9, 240] on icon at bounding box center [4, 244] width 9 height 9
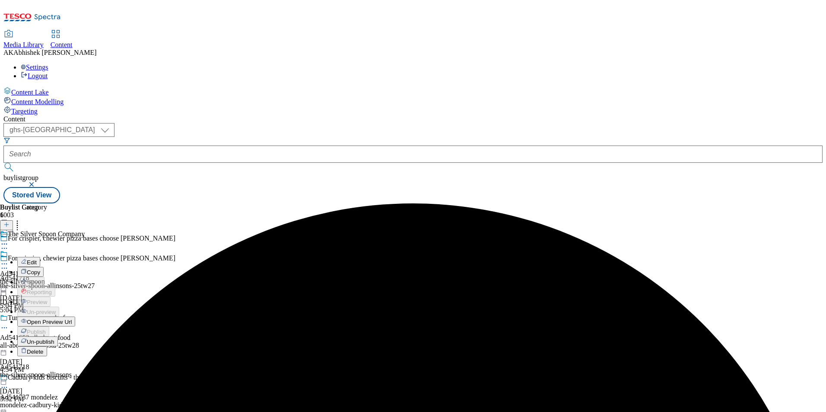
click at [40, 257] on button "Edit" at bounding box center [28, 262] width 23 height 10
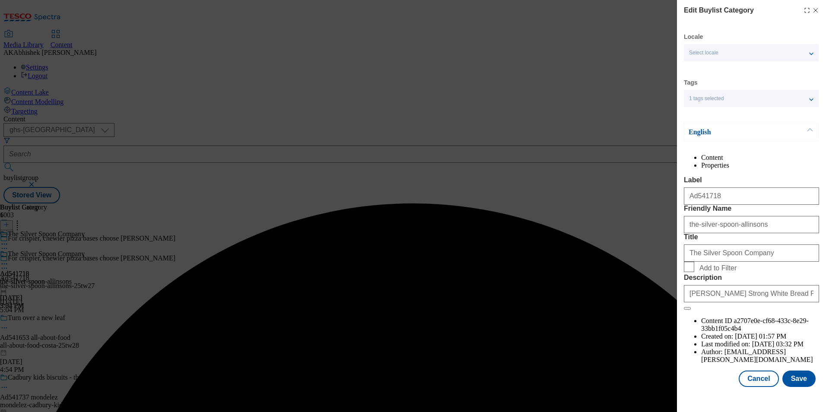
scroll to position [13, 0]
click at [796, 385] on button "Save" at bounding box center [798, 379] width 33 height 16
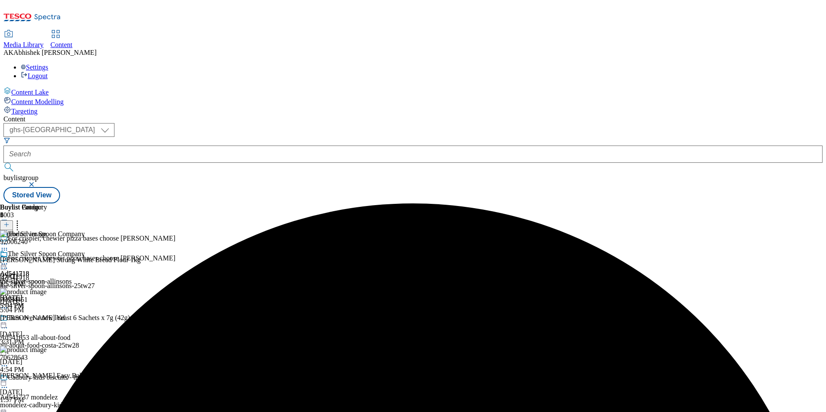
click at [9, 260] on icon at bounding box center [4, 264] width 9 height 9
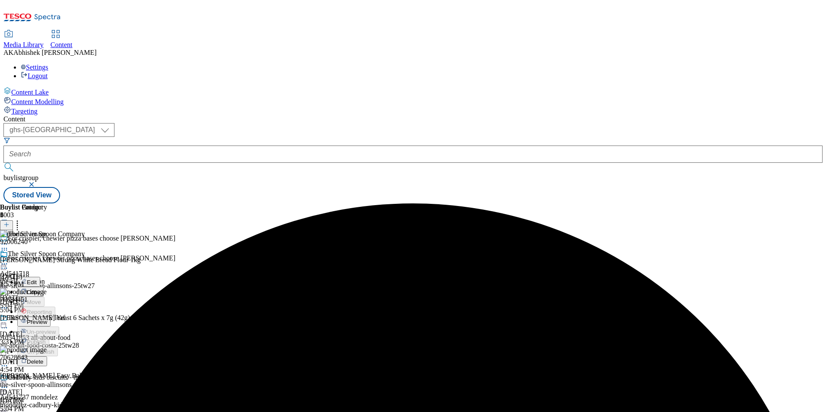
click at [47, 319] on span "Preview" at bounding box center [37, 322] width 20 height 6
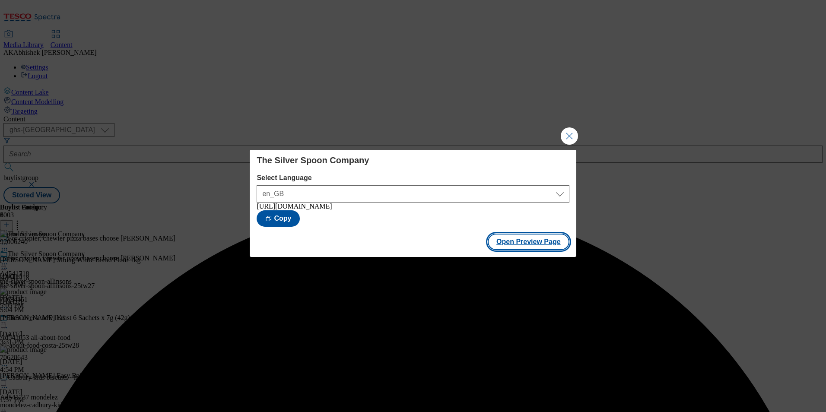
click at [529, 240] on button "Open Preview Page" at bounding box center [529, 242] width 82 height 16
